Goal: Answer question/provide support: Answer question/provide support

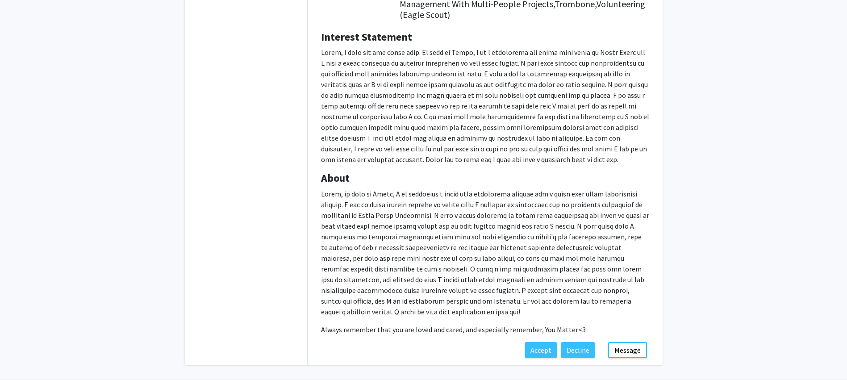
scroll to position [146, 0]
click at [625, 352] on button "Message" at bounding box center [627, 350] width 39 height 16
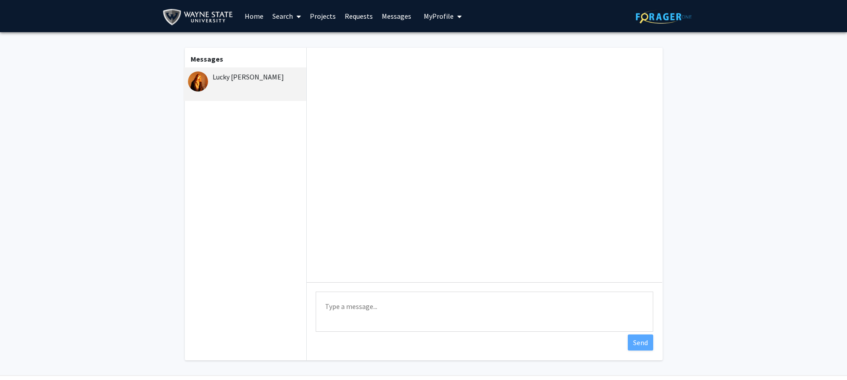
click at [377, 309] on textarea "Type a message" at bounding box center [485, 312] width 338 height 40
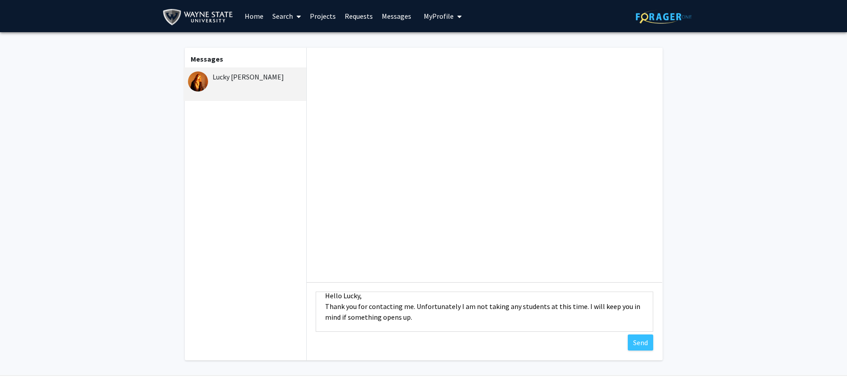
scroll to position [22, 0]
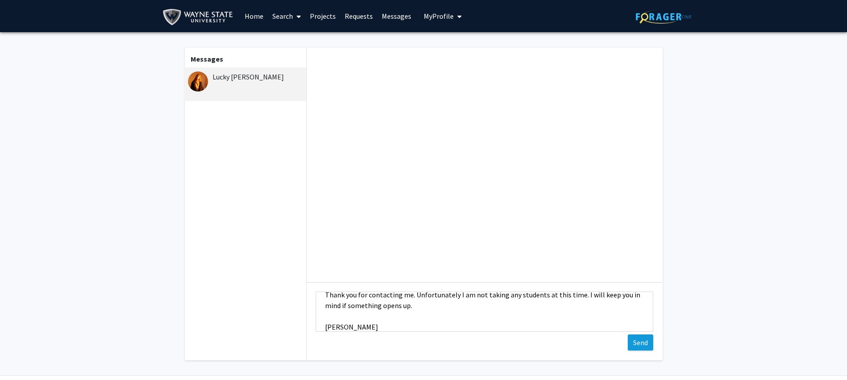
type textarea "Hello Lucky, Thank you for contacting me. Unfortunately I am not taking any stu…"
click at [639, 342] on button "Send" at bounding box center [640, 342] width 25 height 16
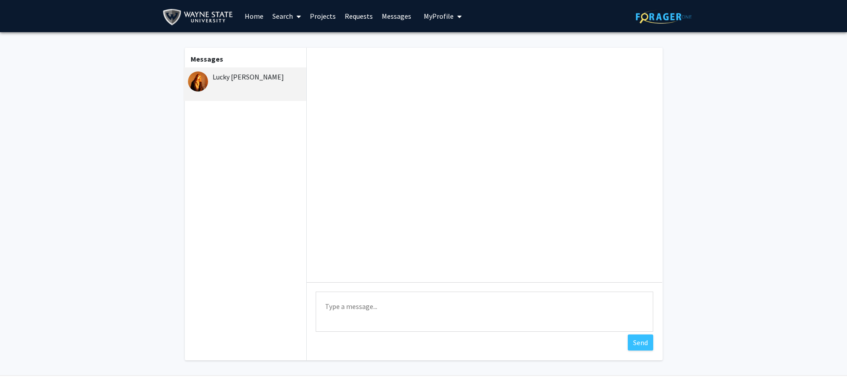
scroll to position [0, 0]
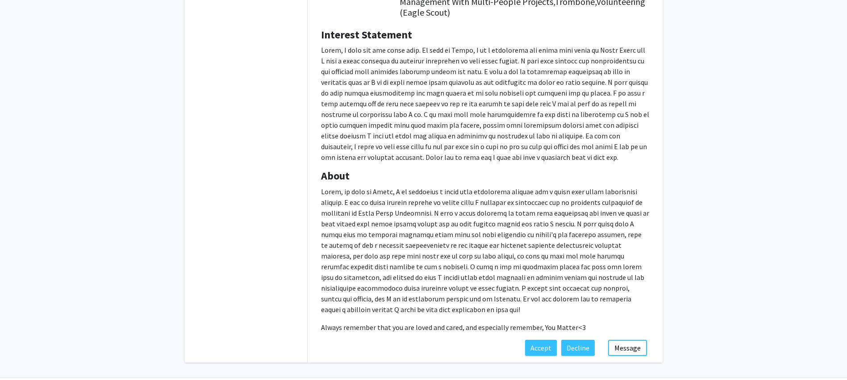
scroll to position [178, 0]
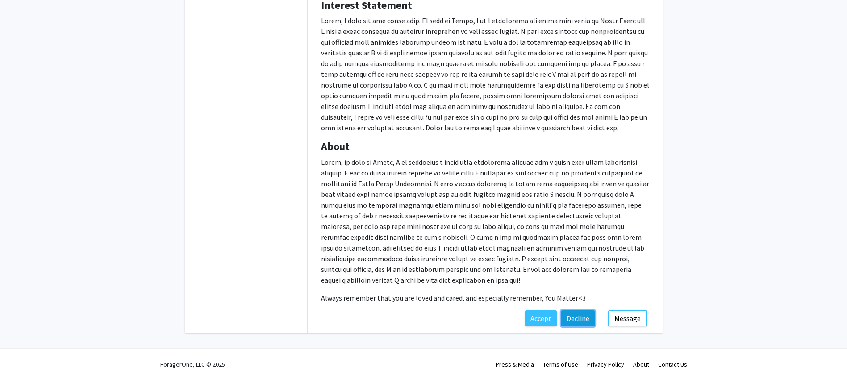
click at [584, 317] on button "Decline" at bounding box center [577, 318] width 33 height 16
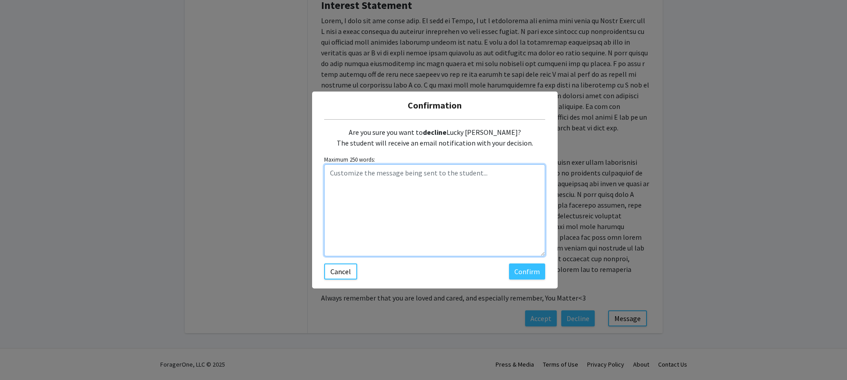
click at [392, 198] on textarea "Customize the message being sent to the student..." at bounding box center [434, 210] width 221 height 92
type textarea "Hello- unfortunately I do not have anything available at this time. Dr. Benjami…"
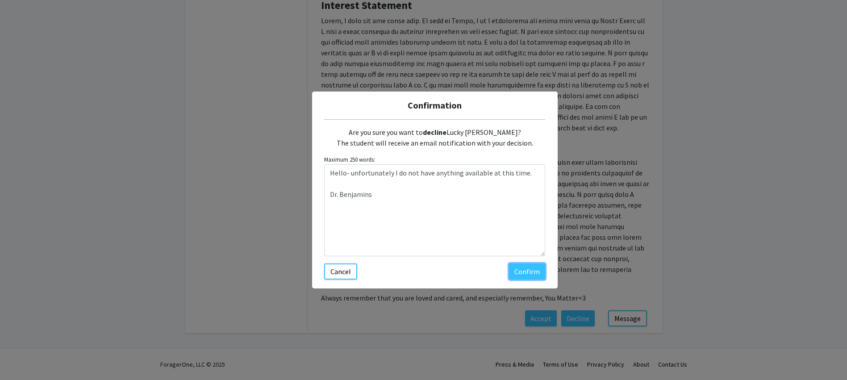
click at [530, 269] on button "Confirm" at bounding box center [527, 271] width 36 height 16
